Goal: Task Accomplishment & Management: Use online tool/utility

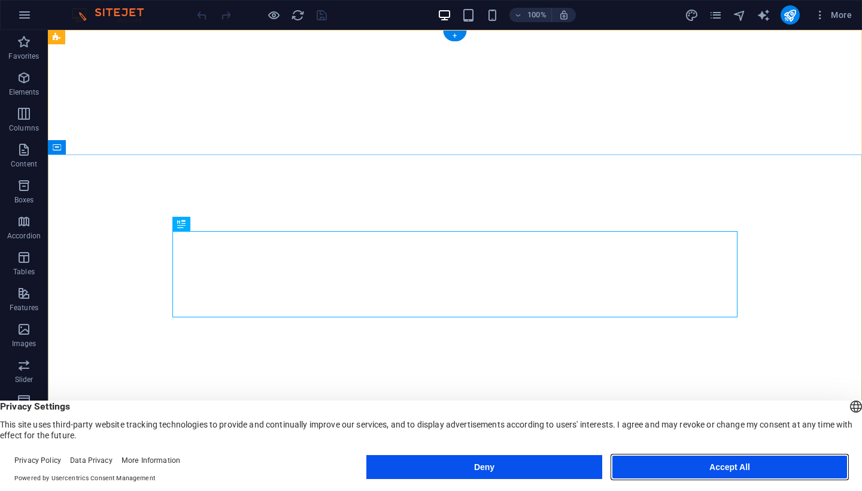
click at [714, 471] on button "Accept All" at bounding box center [730, 467] width 236 height 24
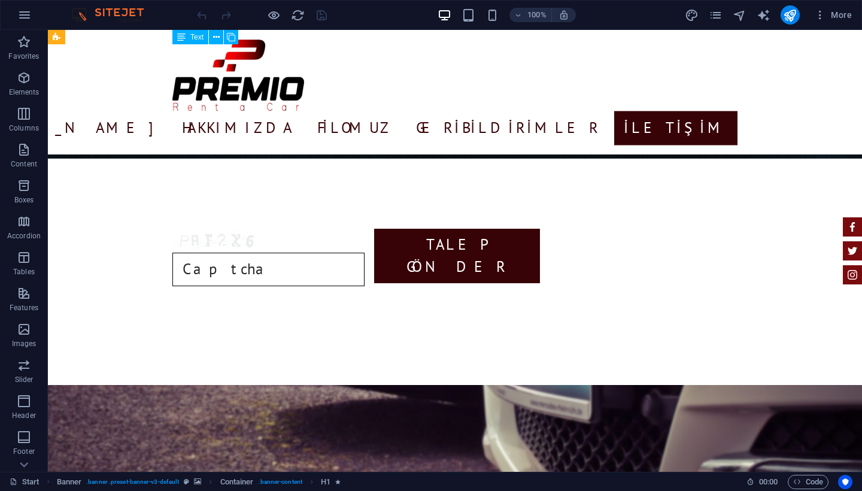
scroll to position [2977, 0]
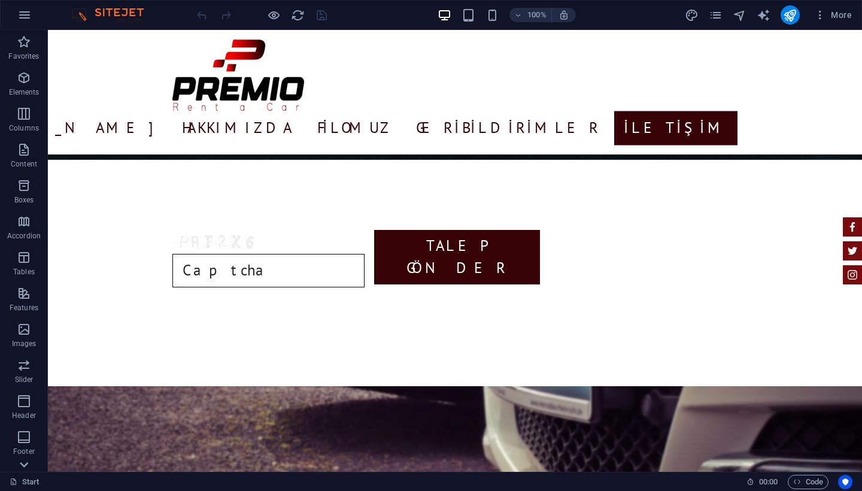
click at [25, 46] on icon at bounding box center [24, 37] width 17 height 17
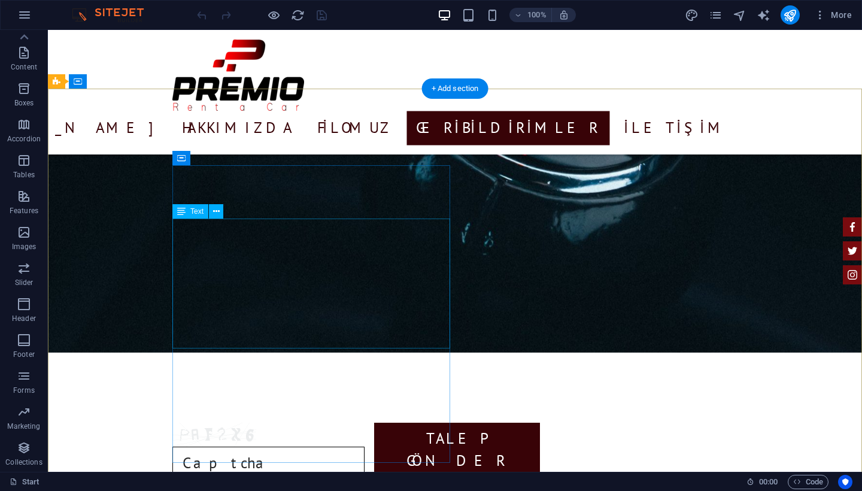
scroll to position [2789, 0]
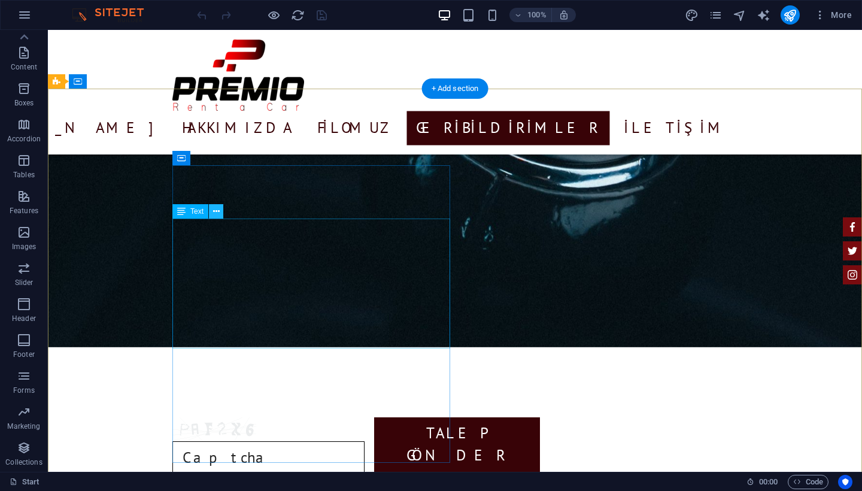
click at [215, 214] on icon at bounding box center [216, 211] width 7 height 13
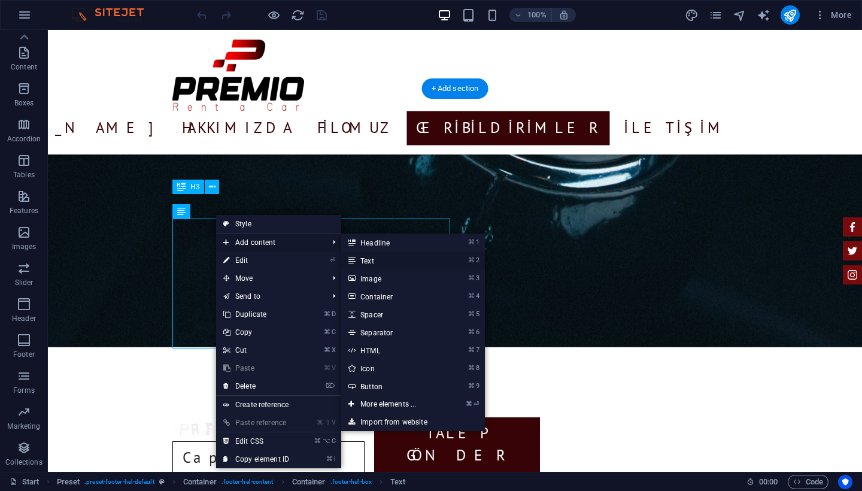
click at [412, 259] on link "⌘ 2 Text" at bounding box center [390, 260] width 99 height 18
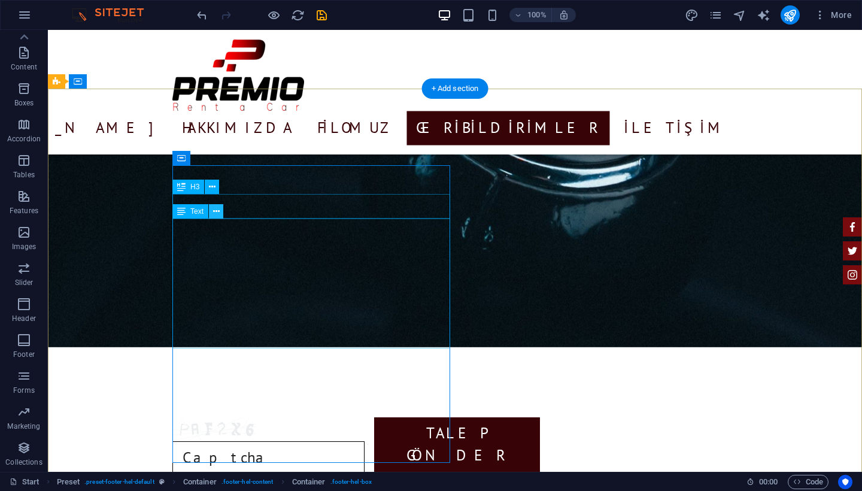
click at [214, 213] on icon at bounding box center [216, 211] width 7 height 13
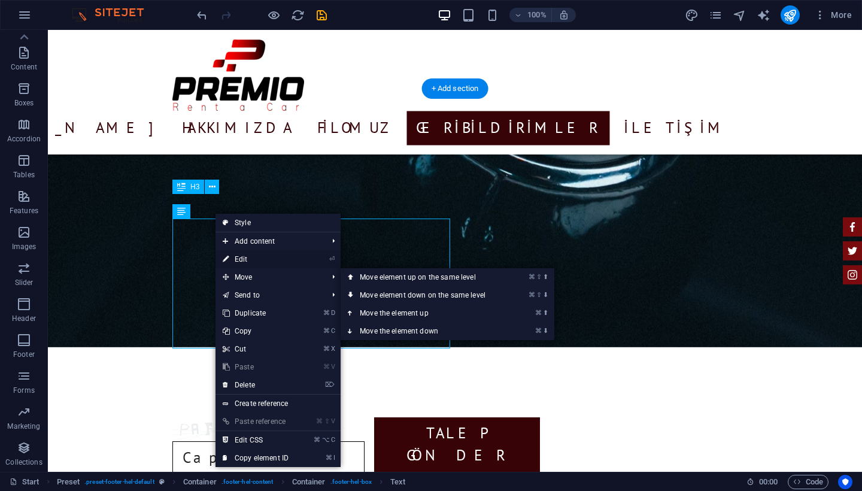
click at [242, 262] on link "⏎ Edit" at bounding box center [256, 259] width 80 height 18
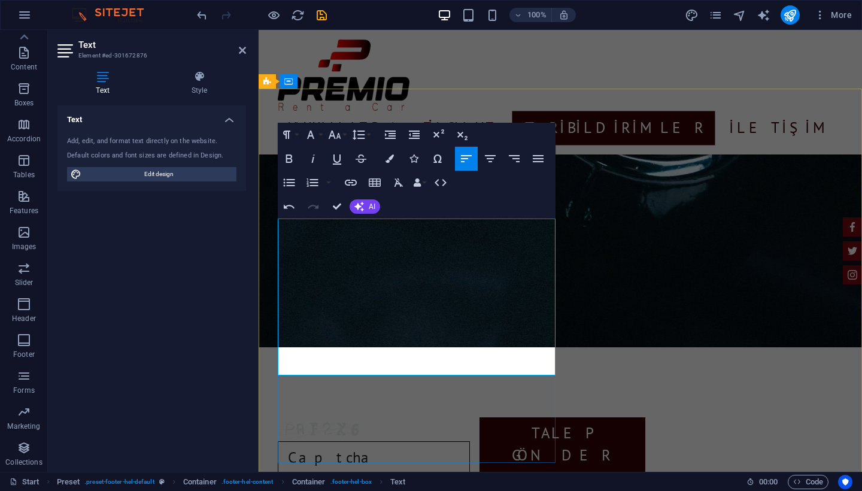
drag, startPoint x: 299, startPoint y: 256, endPoint x: 287, endPoint y: 256, distance: 11.4
drag, startPoint x: 296, startPoint y: 257, endPoint x: 276, endPoint y: 256, distance: 19.8
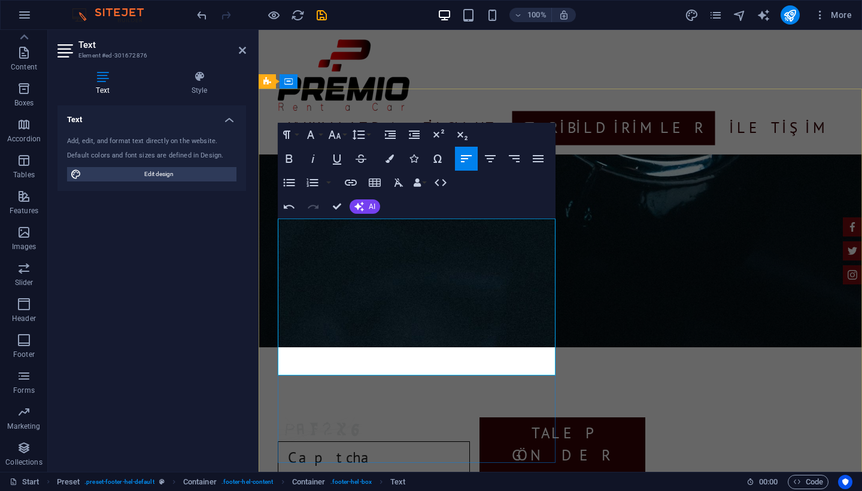
copy span "Yeşilköy Cad. No:19 Bakırköy/[GEOGRAPHIC_DATA]"
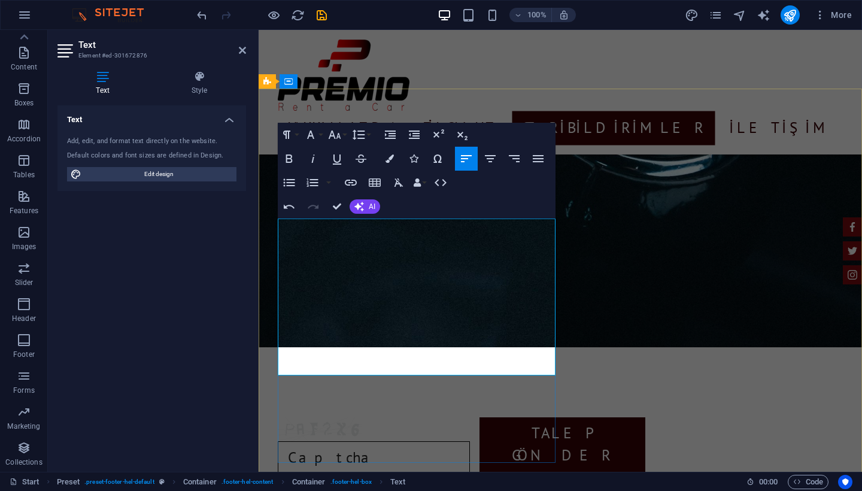
drag, startPoint x: 295, startPoint y: 260, endPoint x: 280, endPoint y: 261, distance: 15.0
drag, startPoint x: 280, startPoint y: 261, endPoint x: 354, endPoint y: 272, distance: 75.0
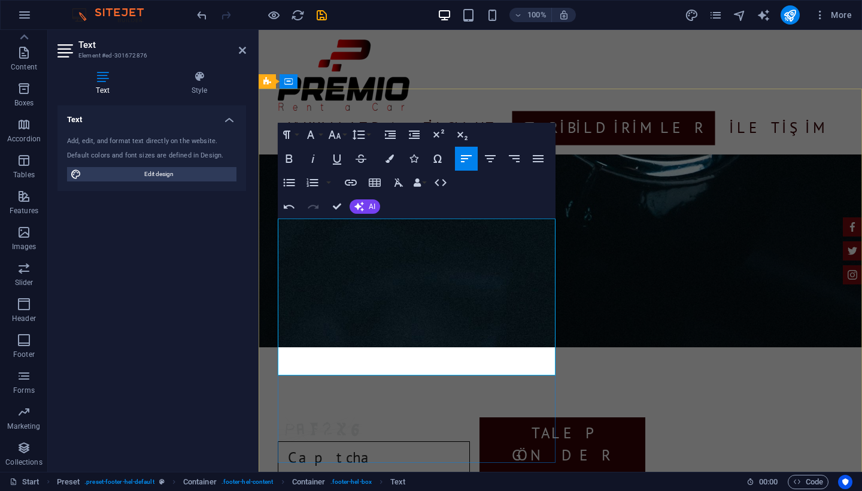
drag, startPoint x: 471, startPoint y: 285, endPoint x: 302, endPoint y: 283, distance: 168.9
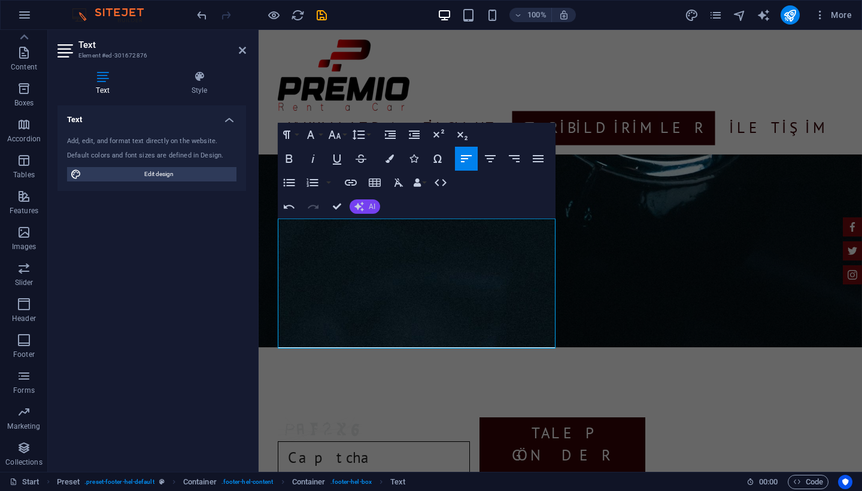
click at [374, 213] on button "AI" at bounding box center [365, 206] width 31 height 14
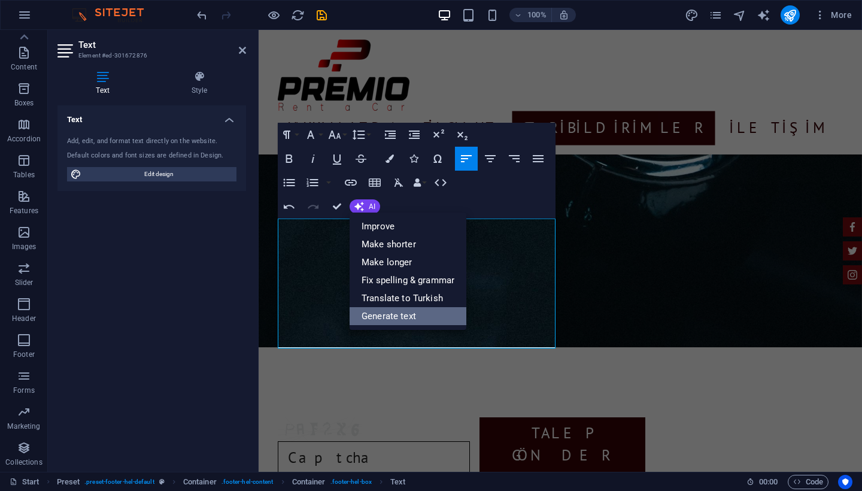
click at [390, 314] on link "Generate text" at bounding box center [408, 316] width 117 height 18
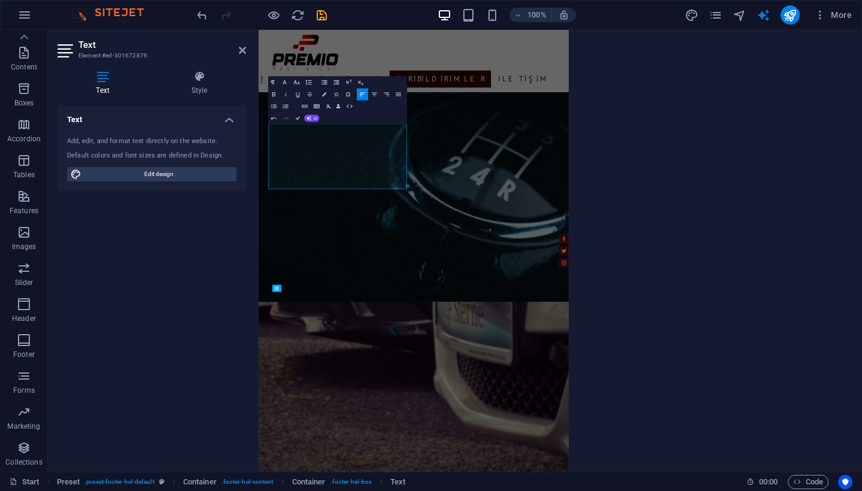
select select "English"
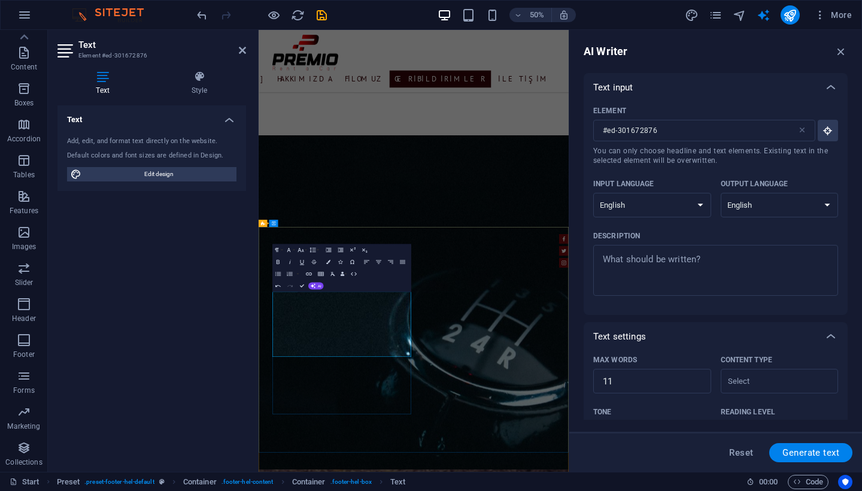
scroll to position [0, 0]
click at [703, 134] on input "#ed-301672876" at bounding box center [695, 131] width 204 height 22
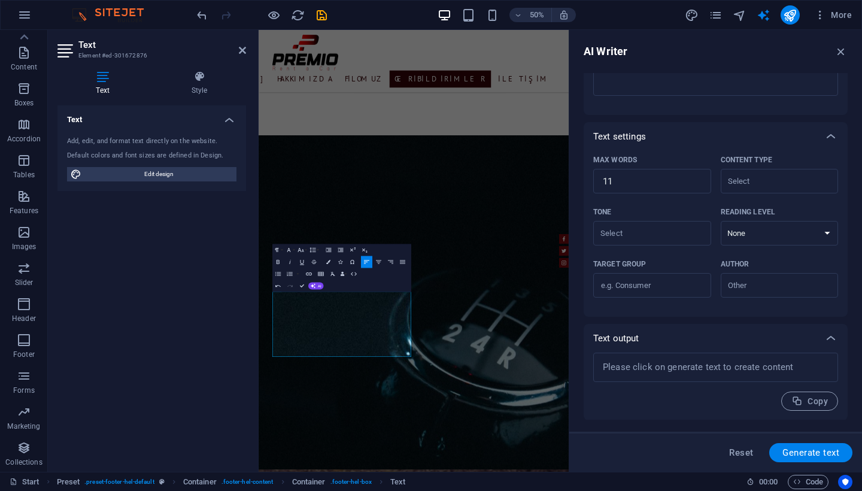
scroll to position [199, 0]
click at [844, 54] on icon "button" at bounding box center [841, 51] width 13 height 13
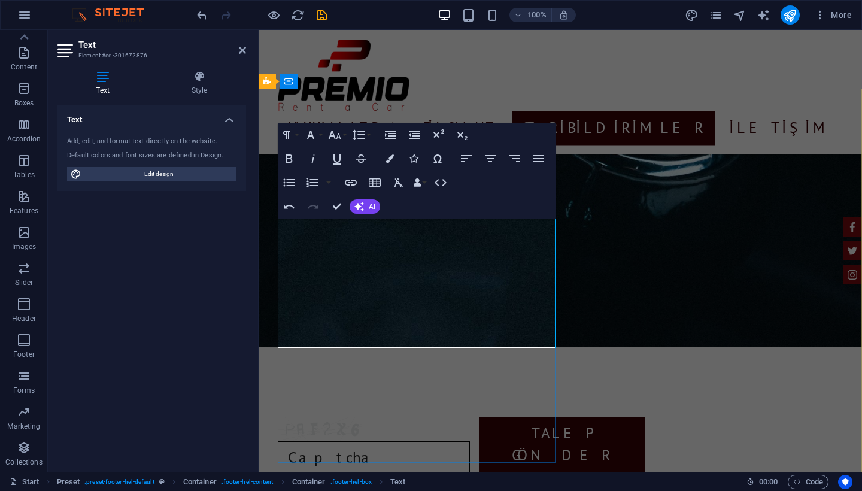
click at [166, 296] on div "Text Add, edit, and format text directly on the website. Default colors and fon…" at bounding box center [151, 283] width 189 height 357
click at [767, 13] on icon "text_generator" at bounding box center [764, 15] width 14 height 14
select select "English"
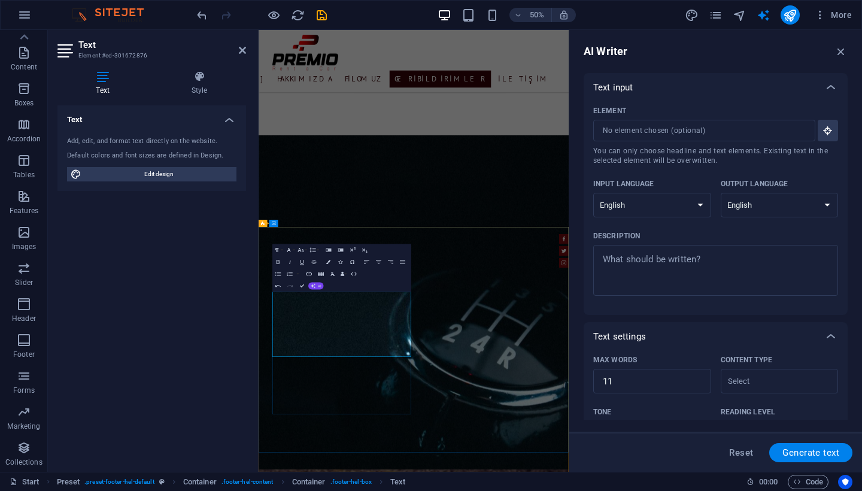
click at [317, 286] on button "AI" at bounding box center [316, 286] width 16 height 7
click at [305, 292] on link "Improve" at bounding box center [319, 295] width 59 height 9
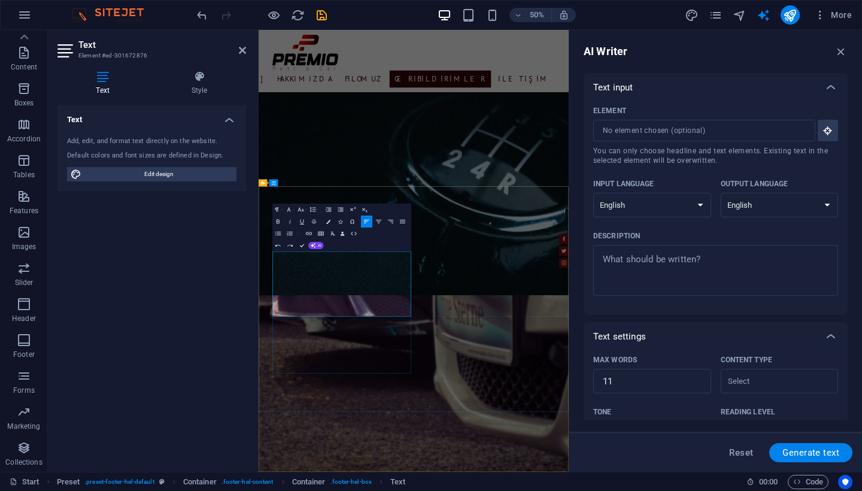
scroll to position [2870, 0]
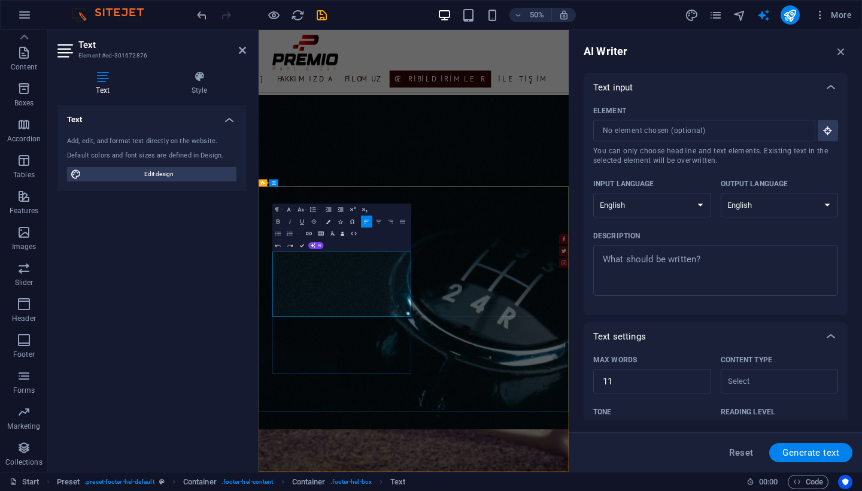
drag, startPoint x: 295, startPoint y: 511, endPoint x: 455, endPoint y: 523, distance: 160.9
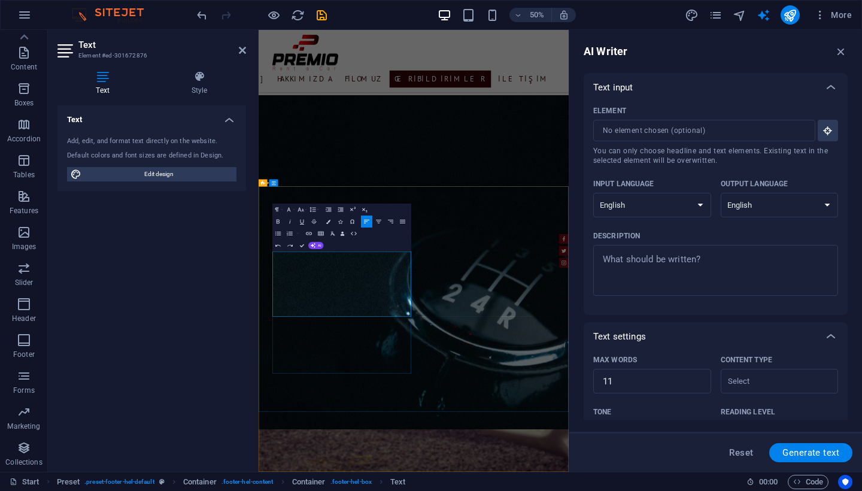
click at [243, 282] on div "Text Add, edit, and format text directly on the website. Default colors and fon…" at bounding box center [151, 283] width 189 height 357
type textarea "x"
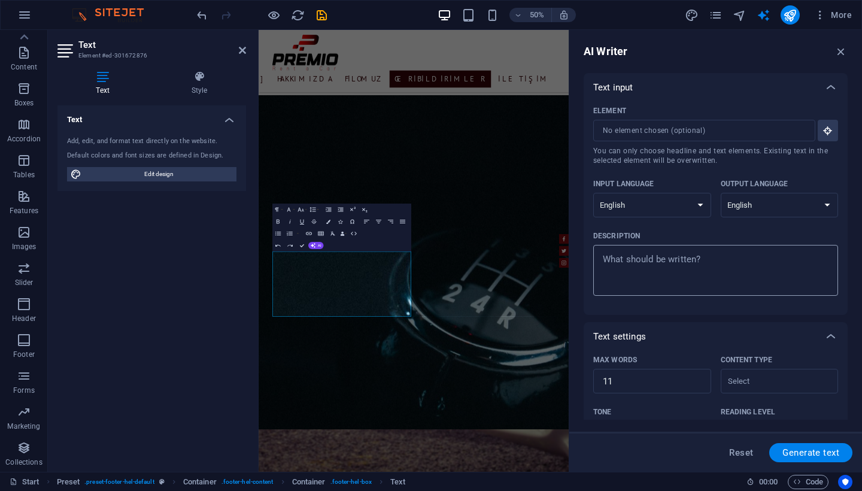
click at [748, 271] on textarea "Description x ​" at bounding box center [715, 270] width 233 height 39
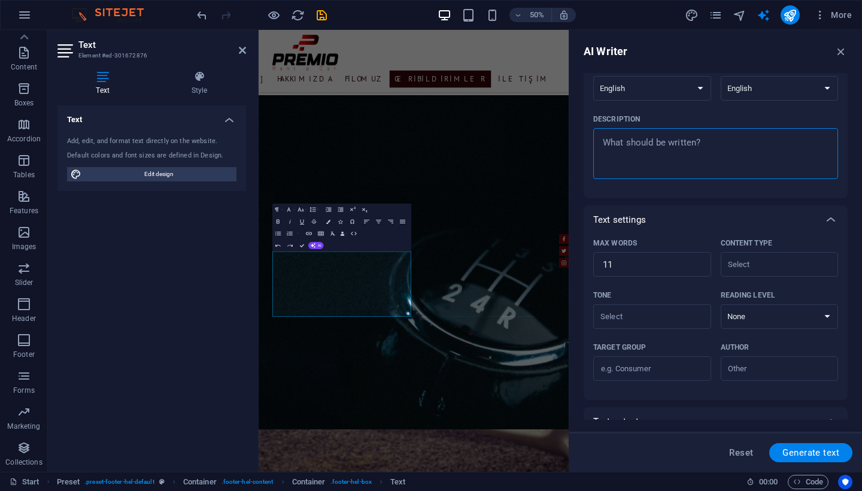
scroll to position [119, 0]
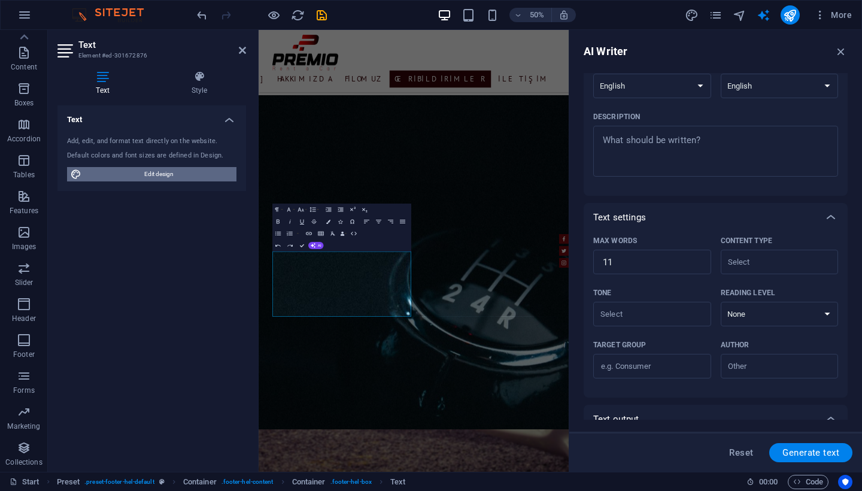
click at [122, 168] on span "Edit design" at bounding box center [159, 174] width 148 height 14
select select "px"
select select "400"
select select "px"
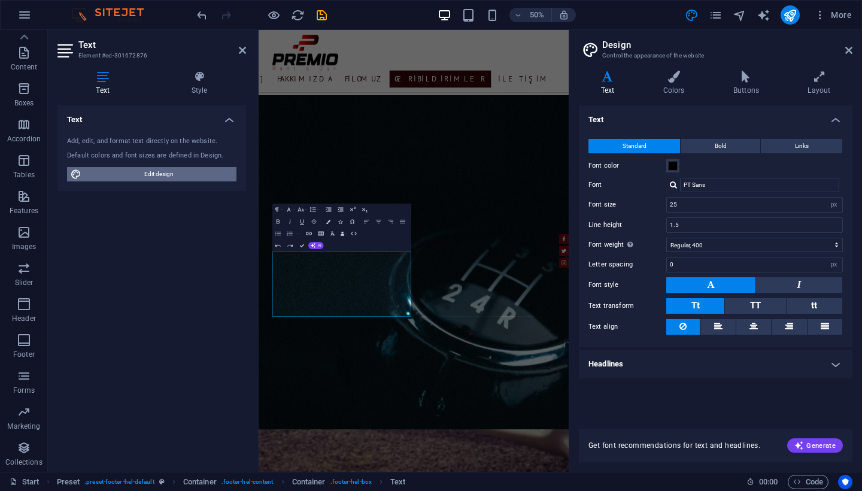
click at [149, 171] on span "Edit design" at bounding box center [159, 174] width 148 height 14
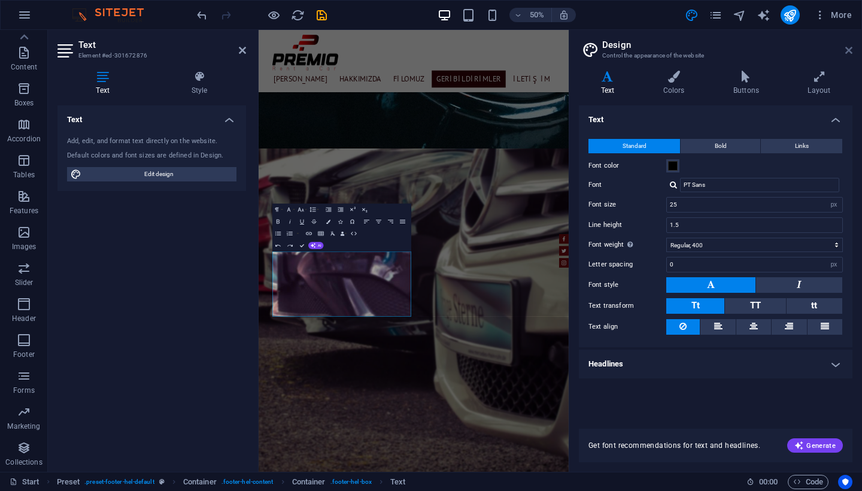
click at [848, 50] on icon at bounding box center [848, 51] width 7 height 10
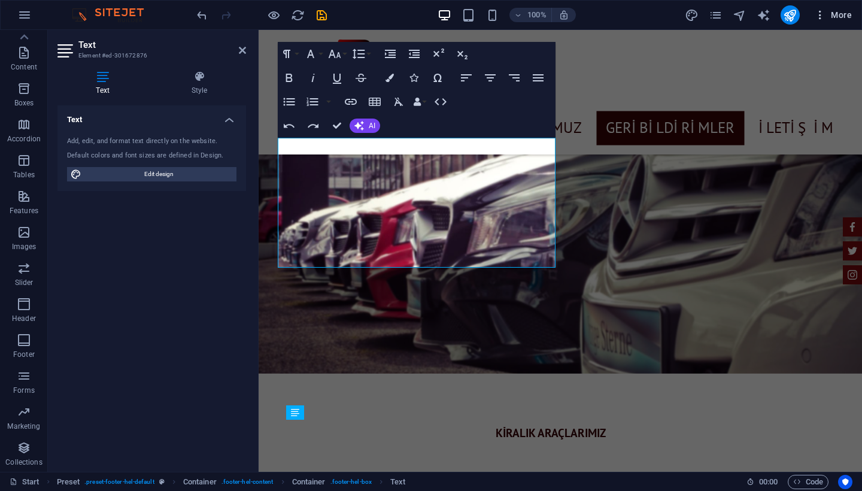
click at [815, 19] on icon "button" at bounding box center [820, 15] width 12 height 12
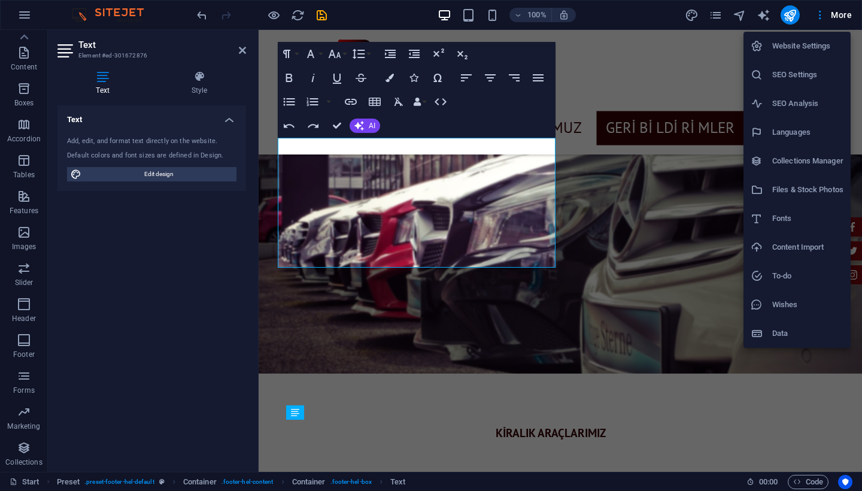
click at [487, 220] on div at bounding box center [431, 245] width 862 height 491
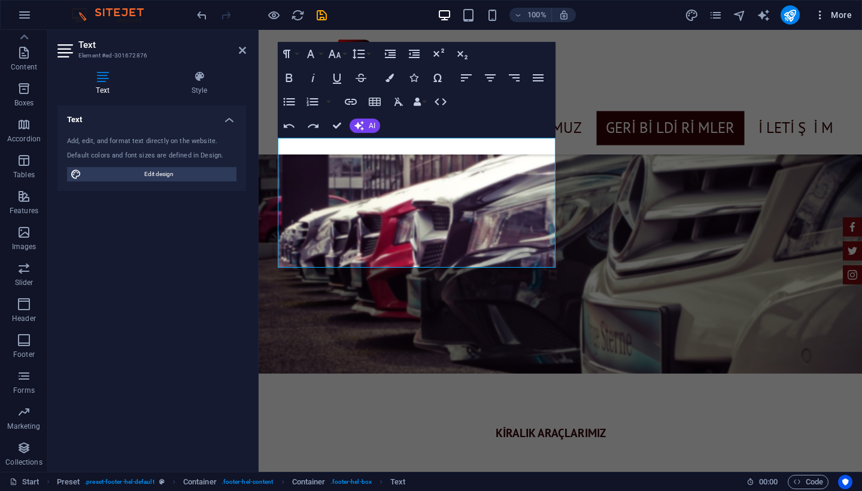
click at [820, 19] on icon "button" at bounding box center [820, 15] width 12 height 12
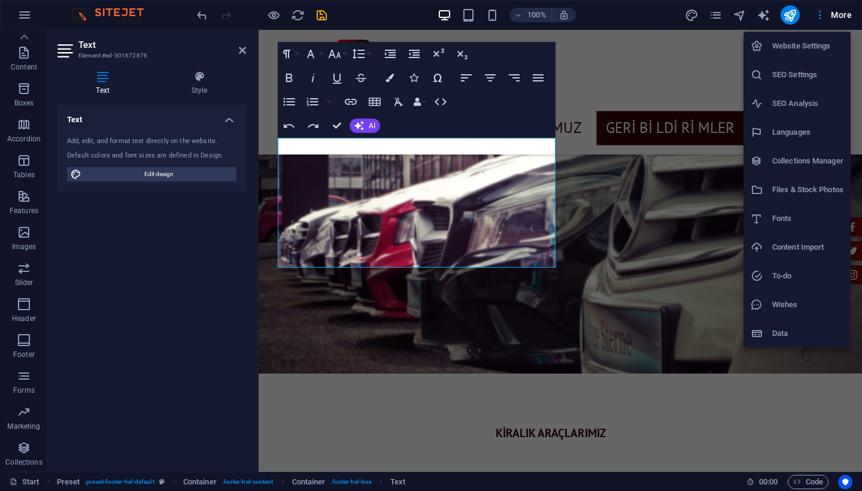
click at [654, 53] on div at bounding box center [431, 245] width 862 height 491
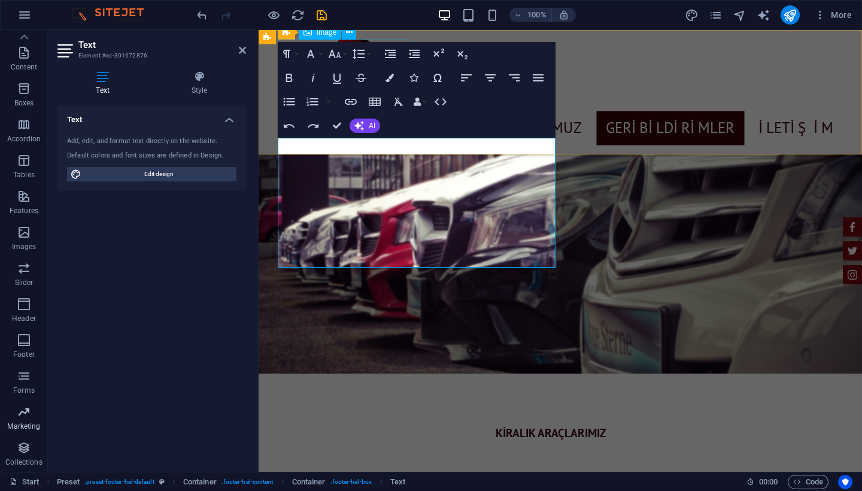
click at [23, 412] on icon "button" at bounding box center [24, 412] width 14 height 14
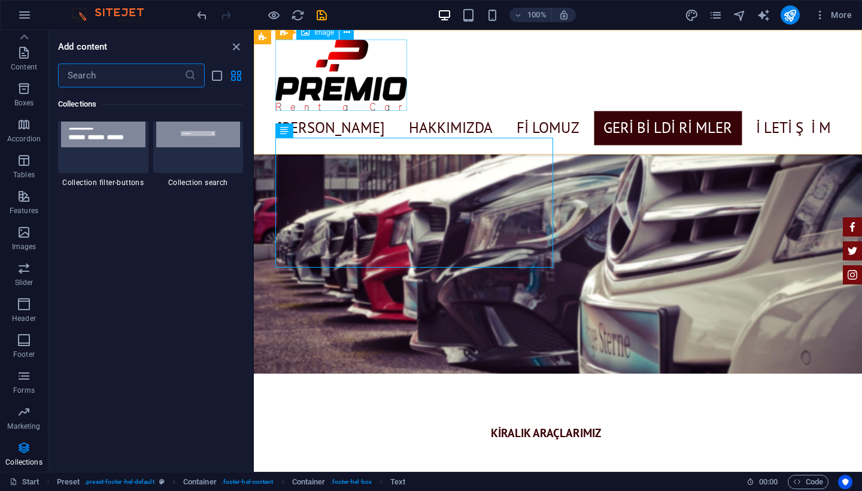
scroll to position [11396, 0]
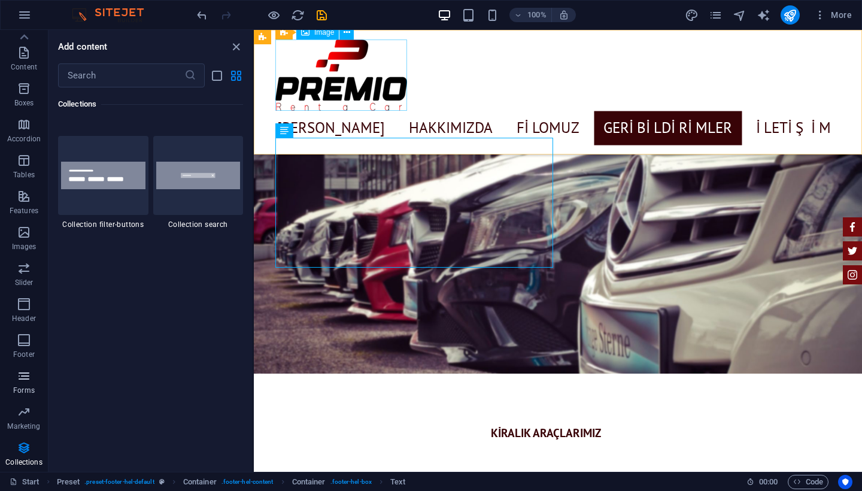
click at [31, 390] on p "Forms" at bounding box center [24, 391] width 22 height 10
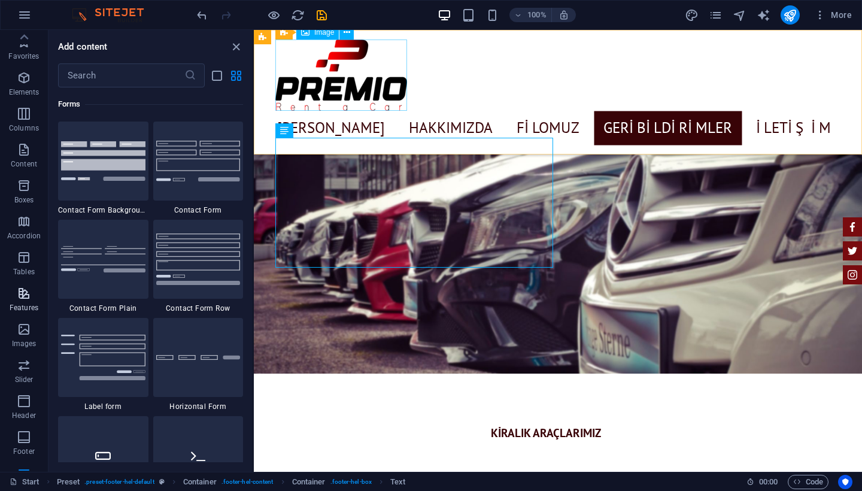
scroll to position [0, 0]
click at [26, 7] on button "button" at bounding box center [24, 15] width 29 height 29
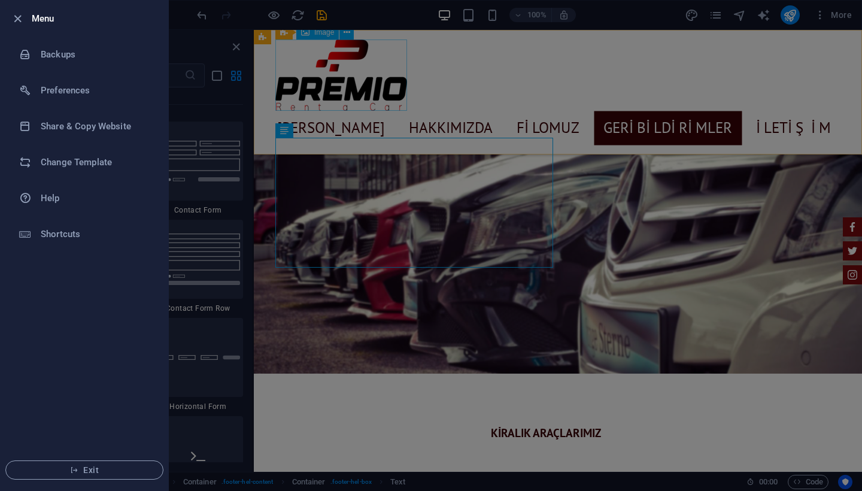
click at [251, 228] on div at bounding box center [431, 245] width 862 height 491
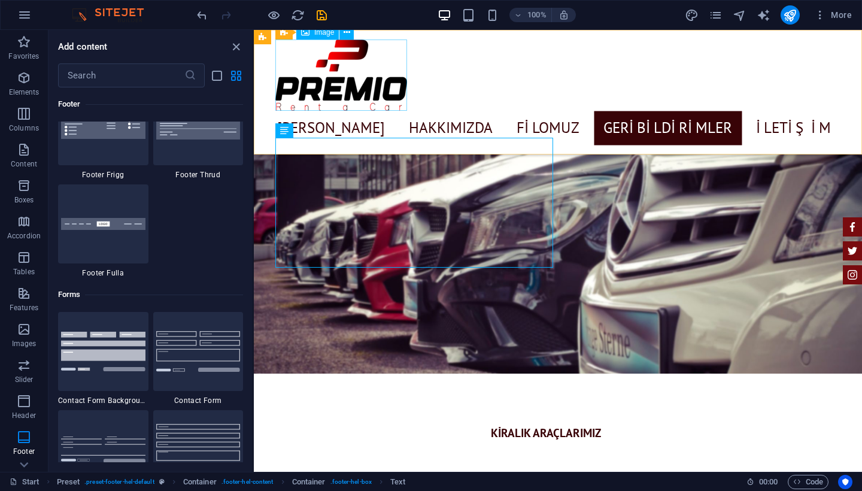
scroll to position [8452, 0]
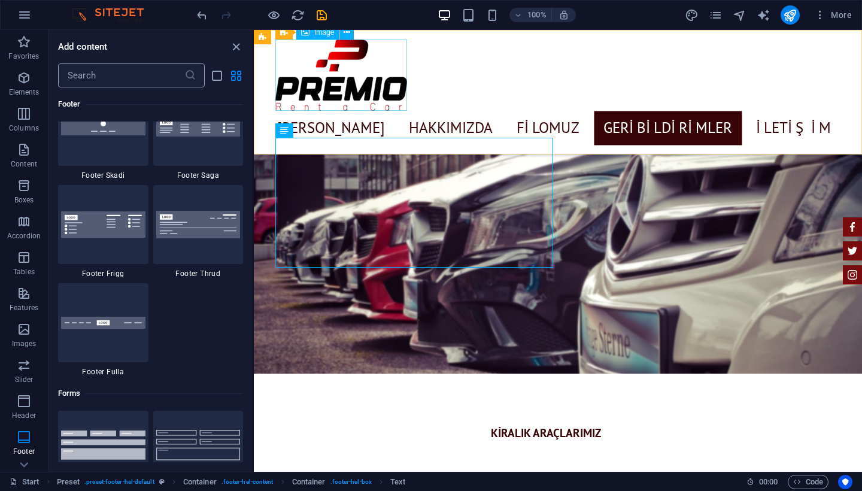
click at [102, 73] on input "text" at bounding box center [121, 75] width 126 height 24
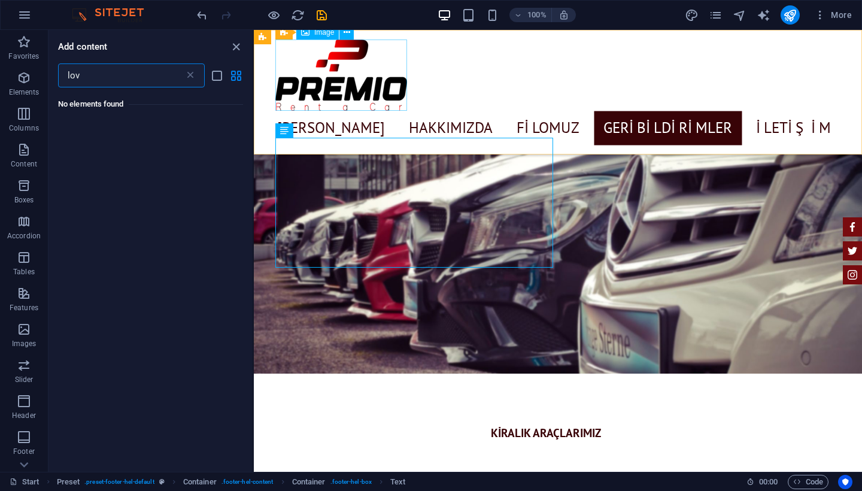
scroll to position [0, 0]
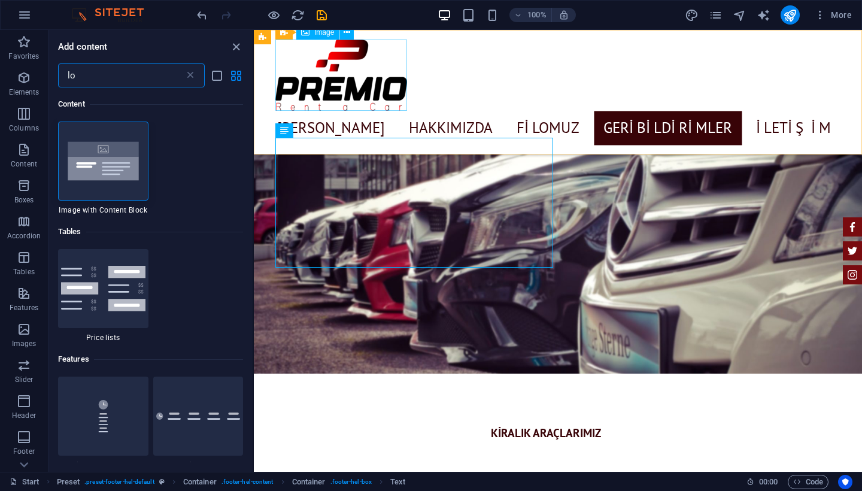
type input "l"
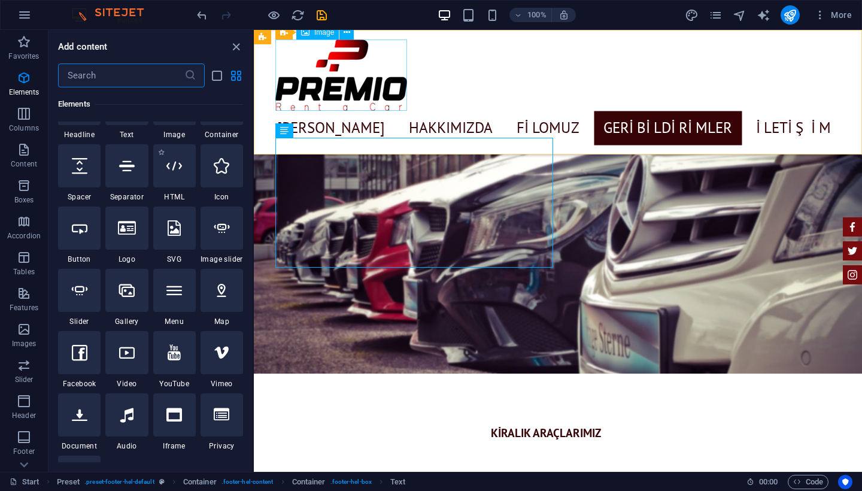
scroll to position [172, 0]
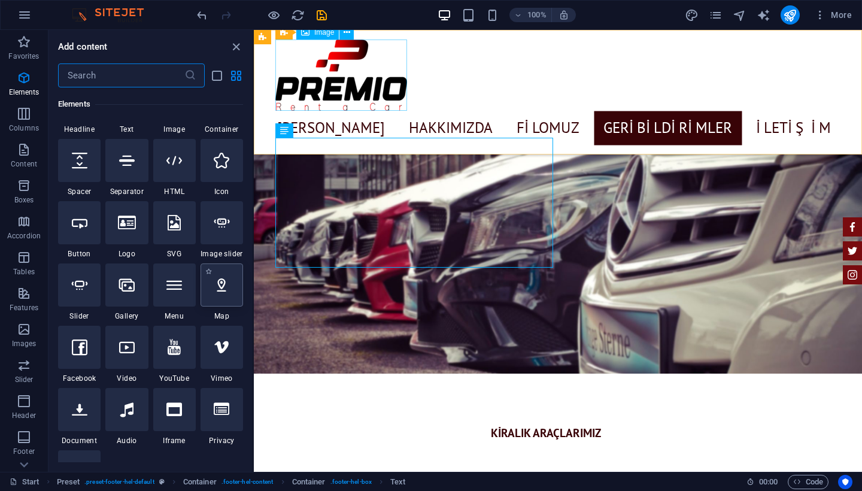
click at [220, 290] on icon at bounding box center [222, 285] width 16 height 16
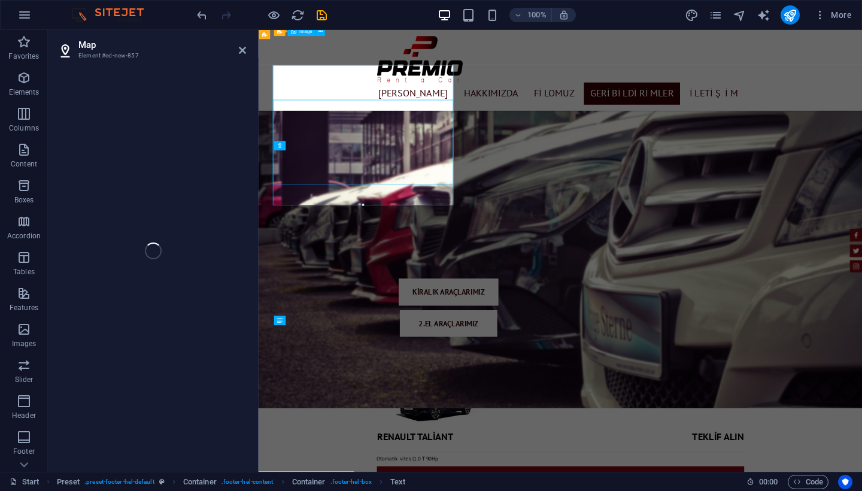
select select "1"
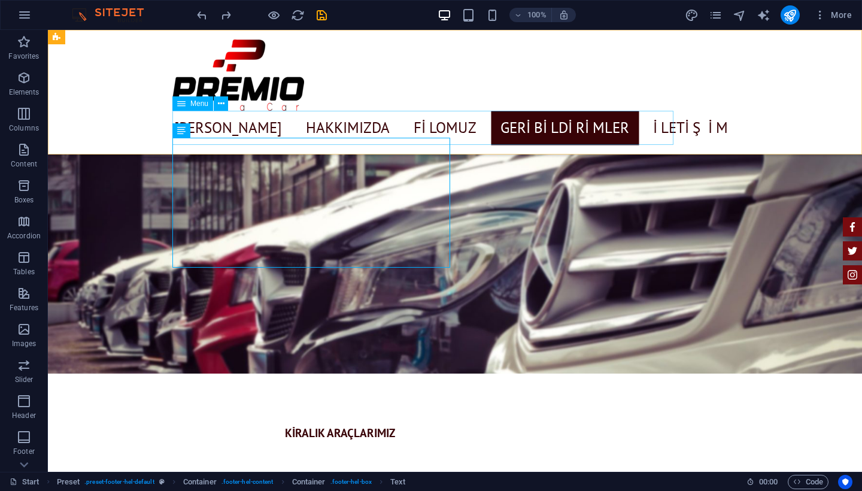
click at [189, 144] on nav "[PERSON_NAME] Hakkımızda Filomuz Geribildirimler İletişim" at bounding box center [454, 128] width 565 height 34
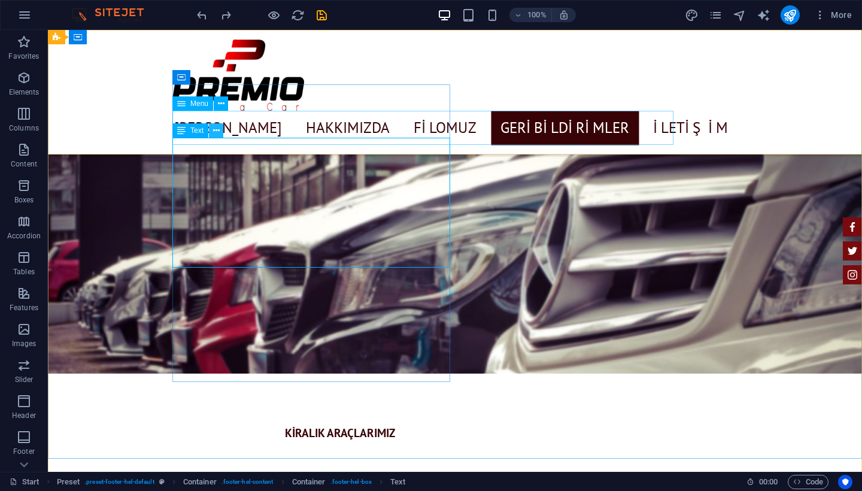
click at [211, 132] on button at bounding box center [216, 130] width 14 height 14
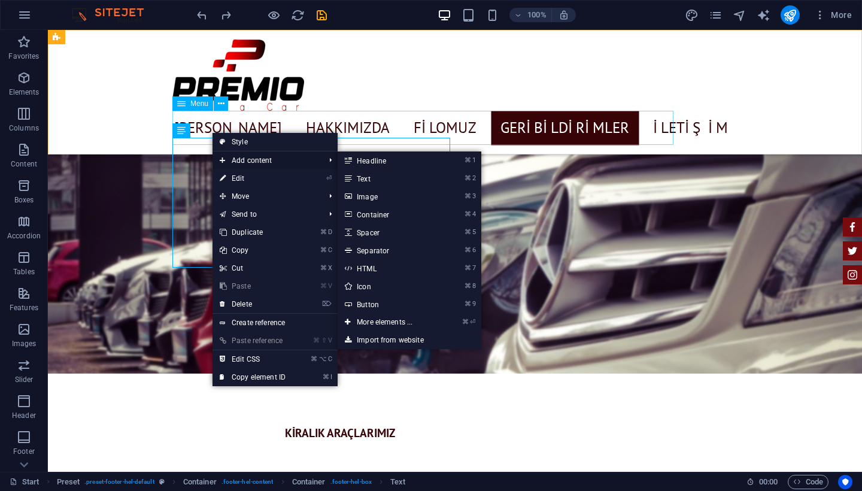
click at [258, 159] on span "Add content" at bounding box center [266, 160] width 107 height 18
click at [393, 327] on link "⌘ ⏎ More elements ..." at bounding box center [387, 322] width 99 height 18
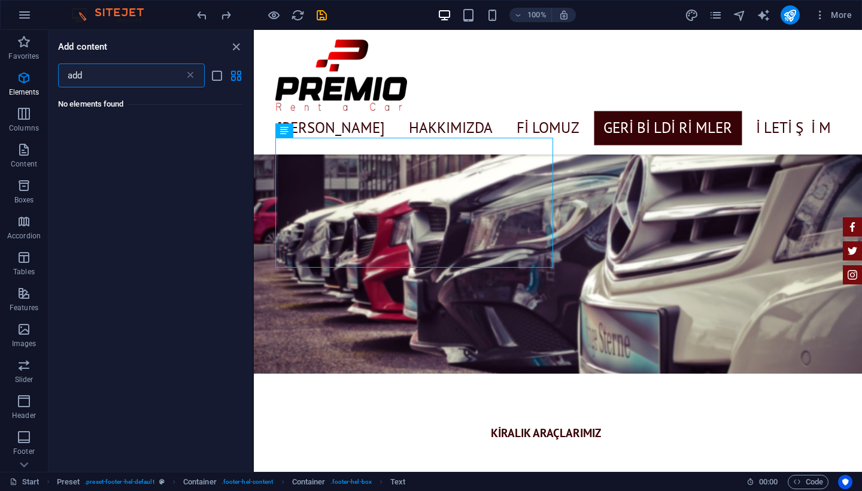
scroll to position [0, 0]
type input "a"
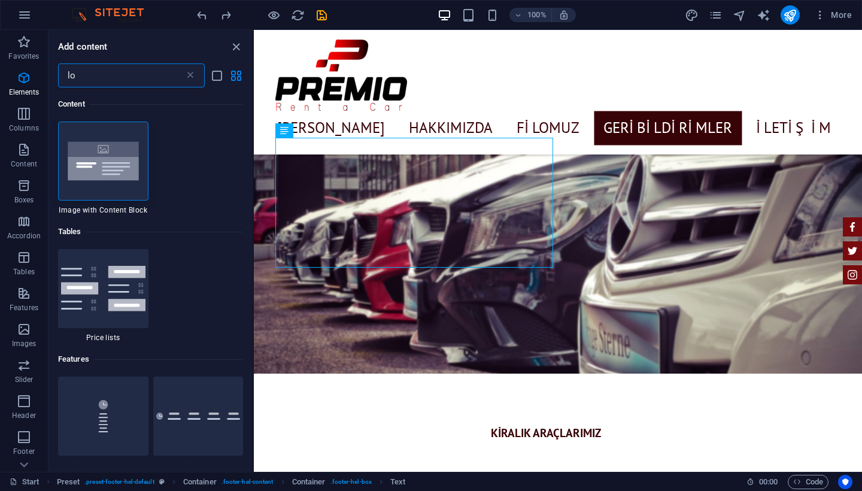
type input "l"
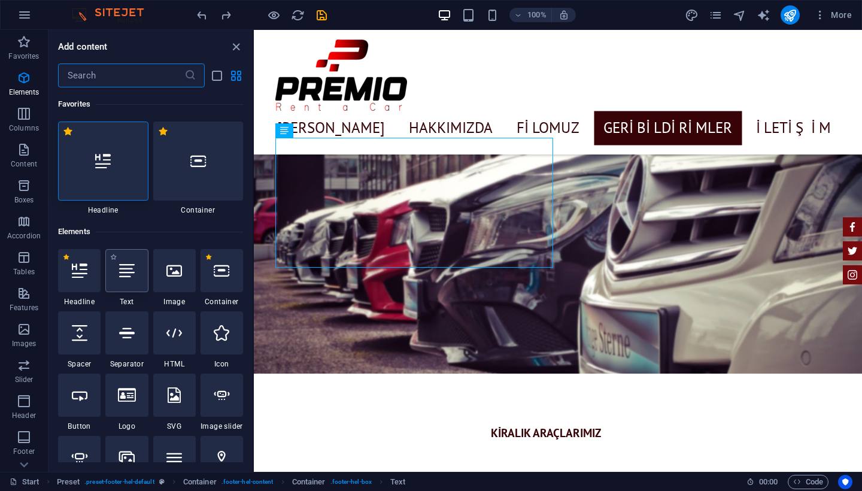
click at [121, 283] on div at bounding box center [126, 270] width 43 height 43
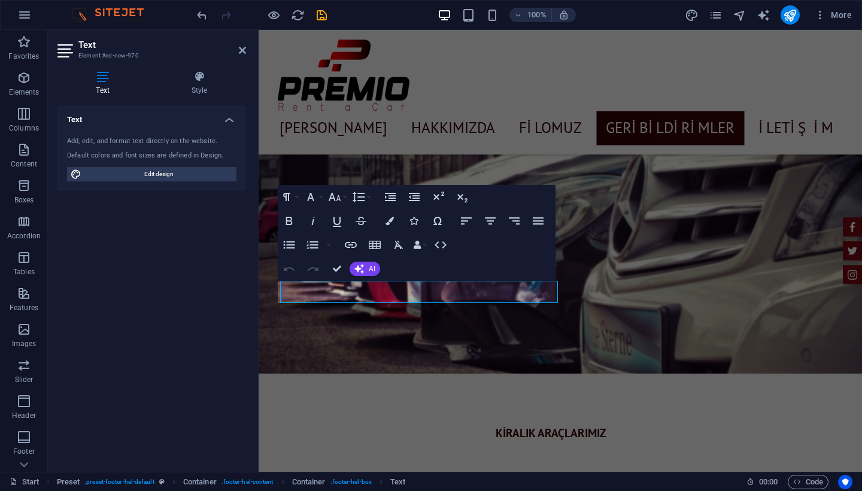
scroll to position [2674, 0]
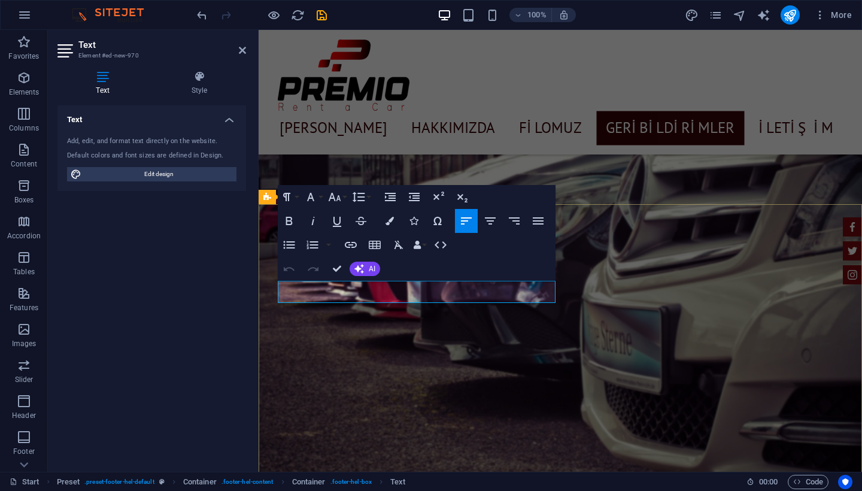
click at [325, 196] on div "Paragraph Format Normal Heading 1 Heading 2 Heading 3 Heading 4 Heading 5 Headi…" at bounding box center [325, 197] width 95 height 24
click at [314, 196] on icon "button" at bounding box center [311, 197] width 14 height 14
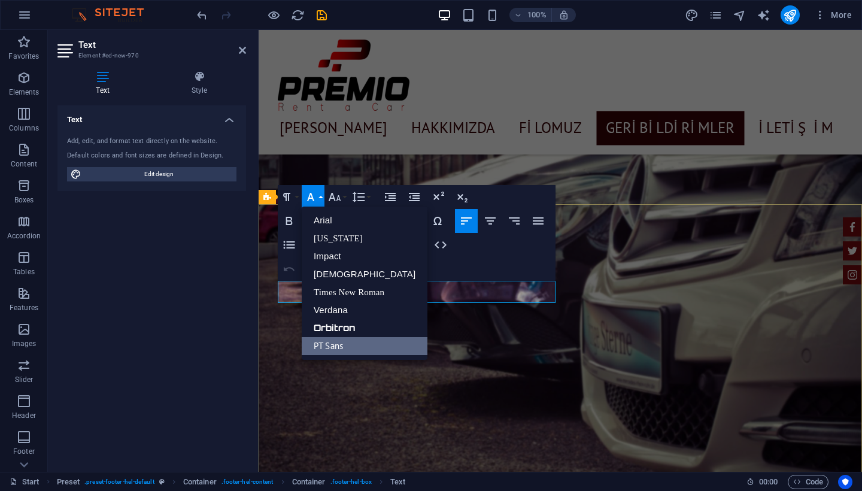
scroll to position [0, 0]
click at [334, 241] on link "[US_STATE]" at bounding box center [365, 238] width 126 height 18
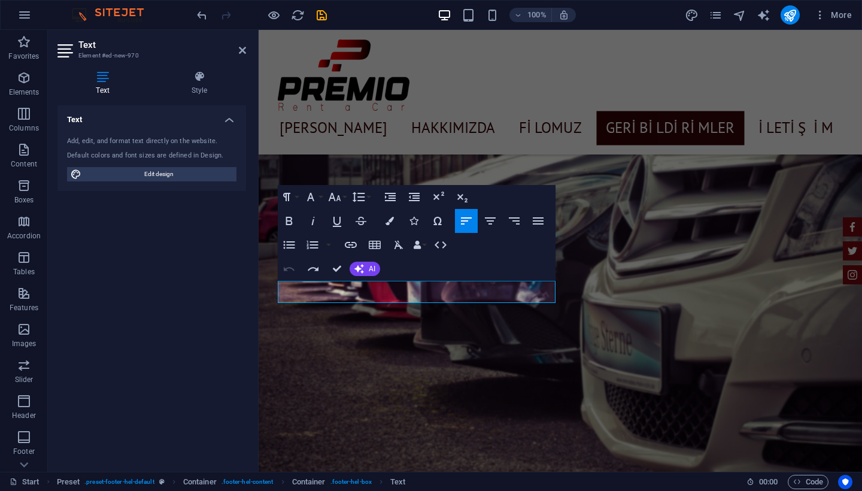
click at [210, 292] on div "Text Add, edit, and format text directly on the website. Default colors and fon…" at bounding box center [151, 283] width 189 height 357
